Goal: Task Accomplishment & Management: Manage account settings

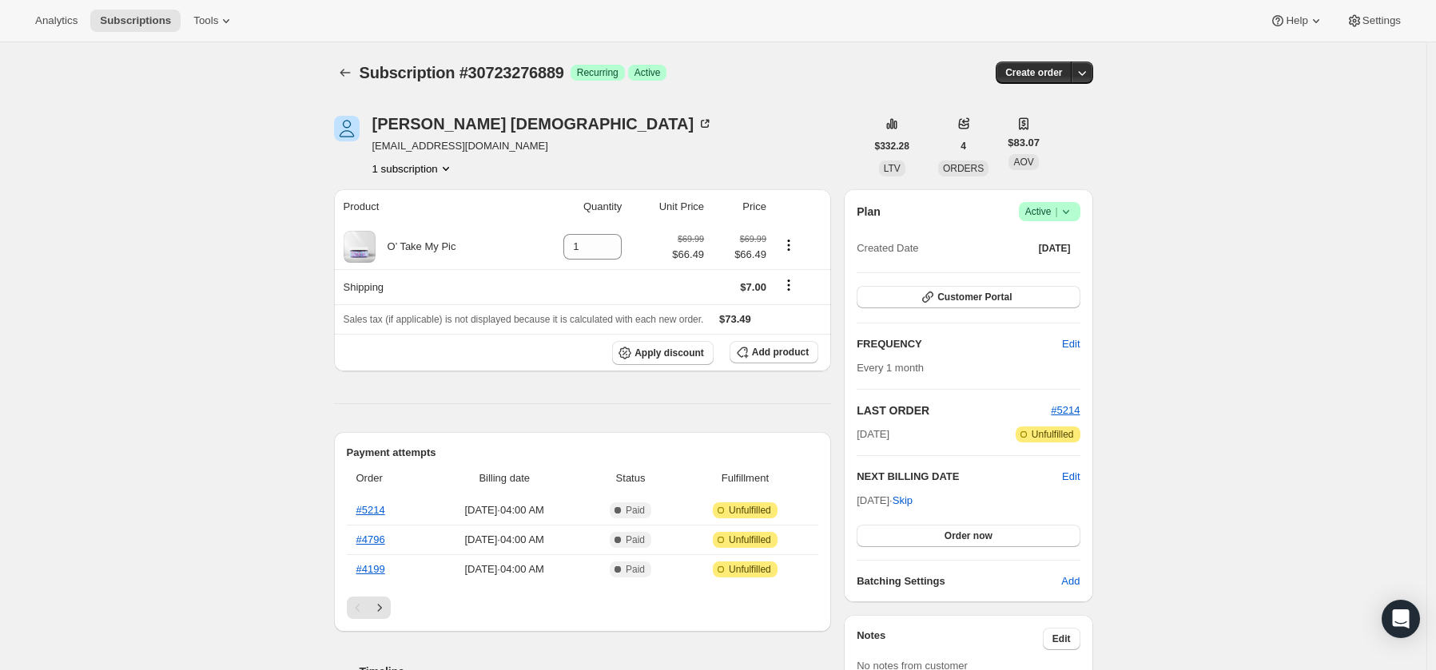
click at [1074, 215] on icon at bounding box center [1066, 212] width 16 height 16
click at [1064, 264] on span "Cancel subscription" at bounding box center [1049, 270] width 90 height 12
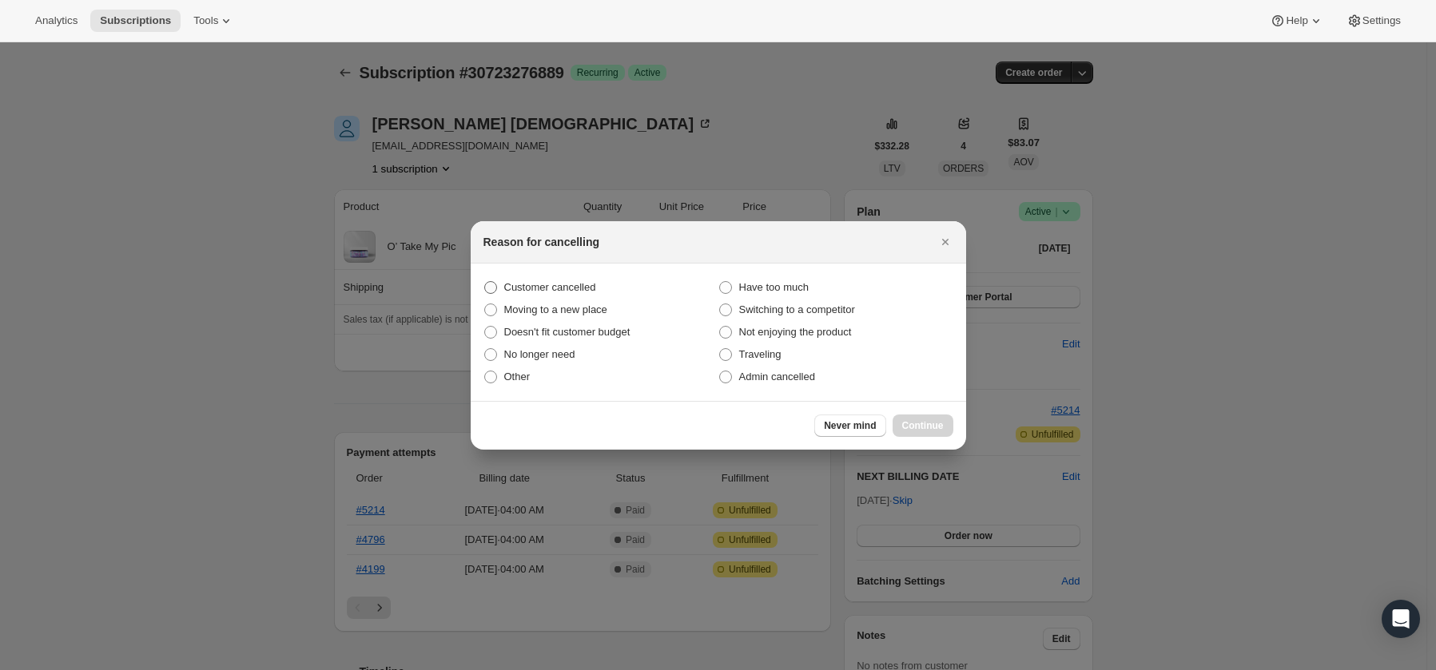
click at [544, 288] on span "Customer cancelled" at bounding box center [550, 287] width 92 height 12
click at [485, 282] on input "Customer cancelled" at bounding box center [484, 281] width 1 height 1
radio input "true"
click at [925, 425] on span "Continue" at bounding box center [923, 426] width 42 height 13
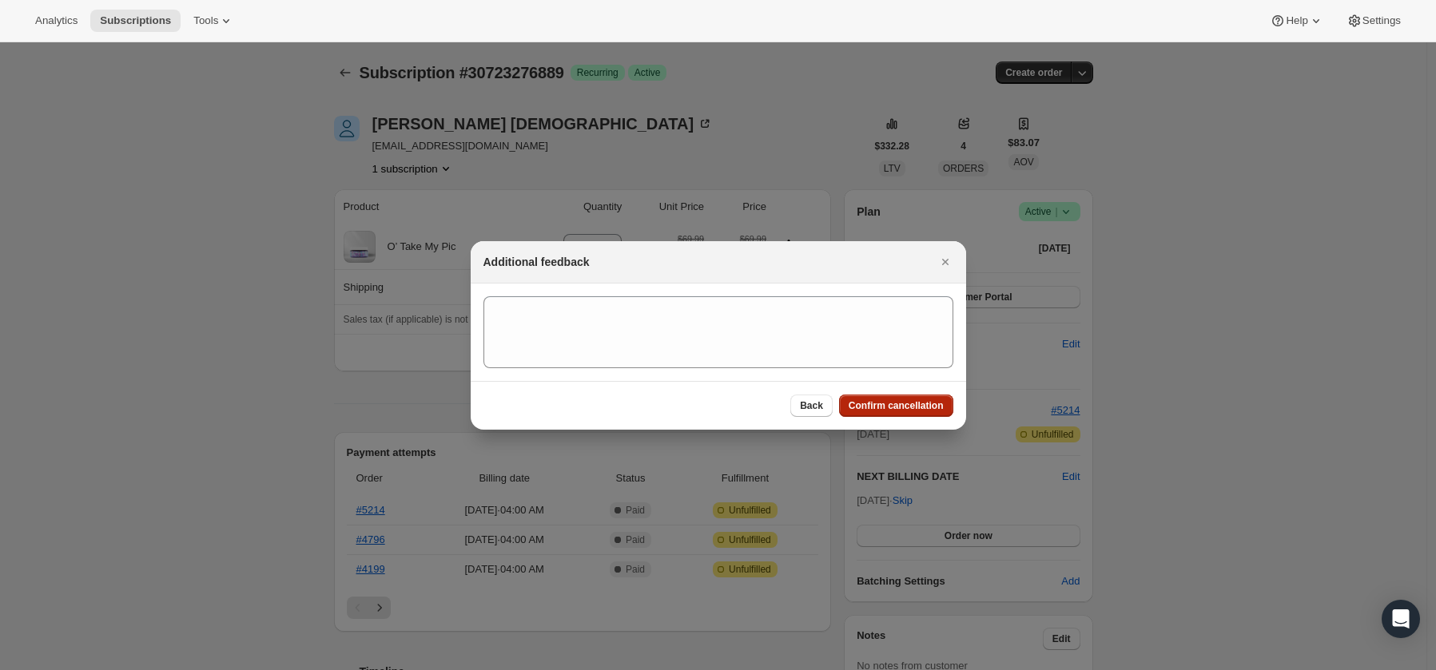
click at [929, 409] on span "Confirm cancellation" at bounding box center [896, 406] width 95 height 13
